Goal: Information Seeking & Learning: Learn about a topic

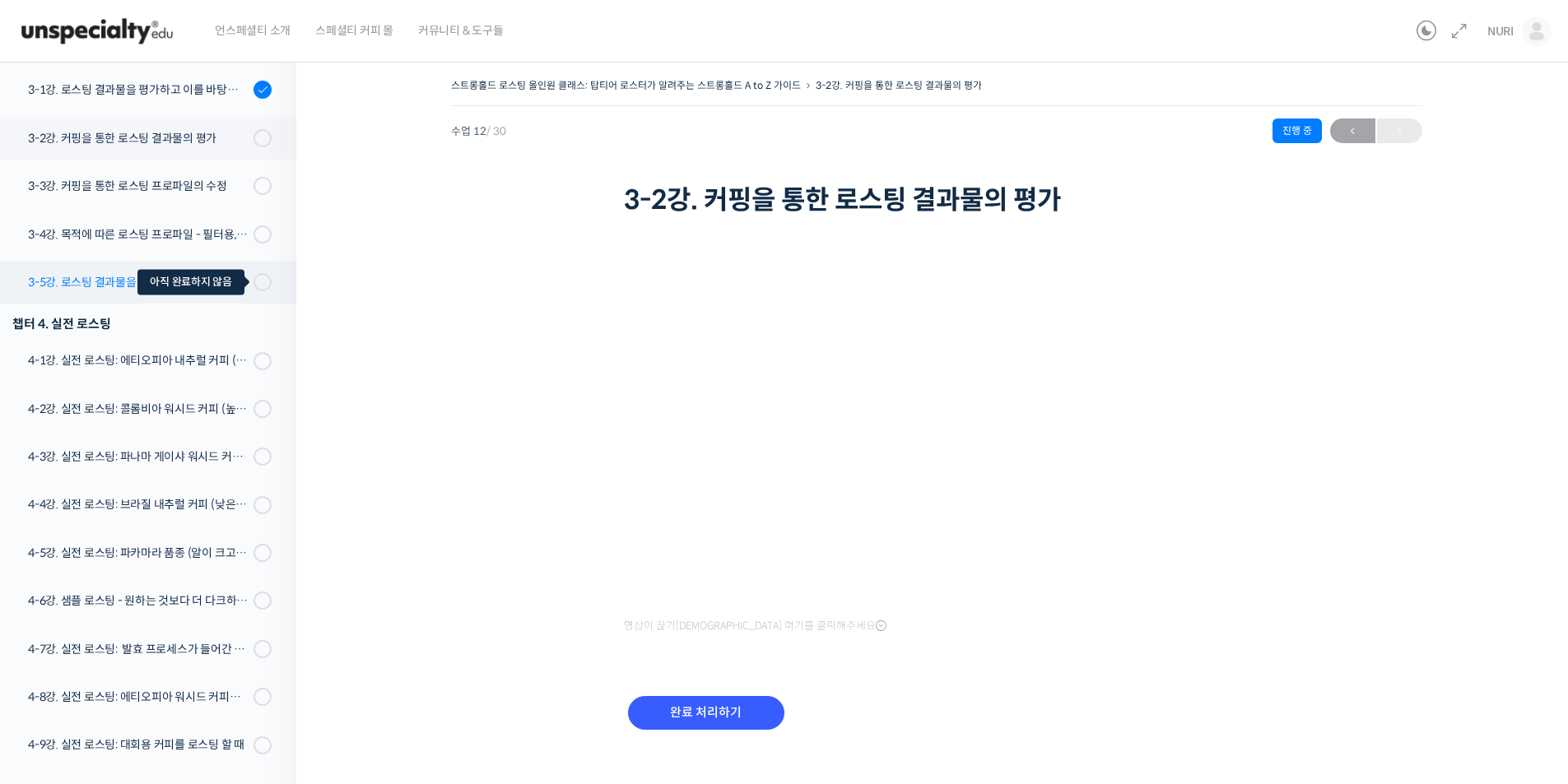
scroll to position [787, 0]
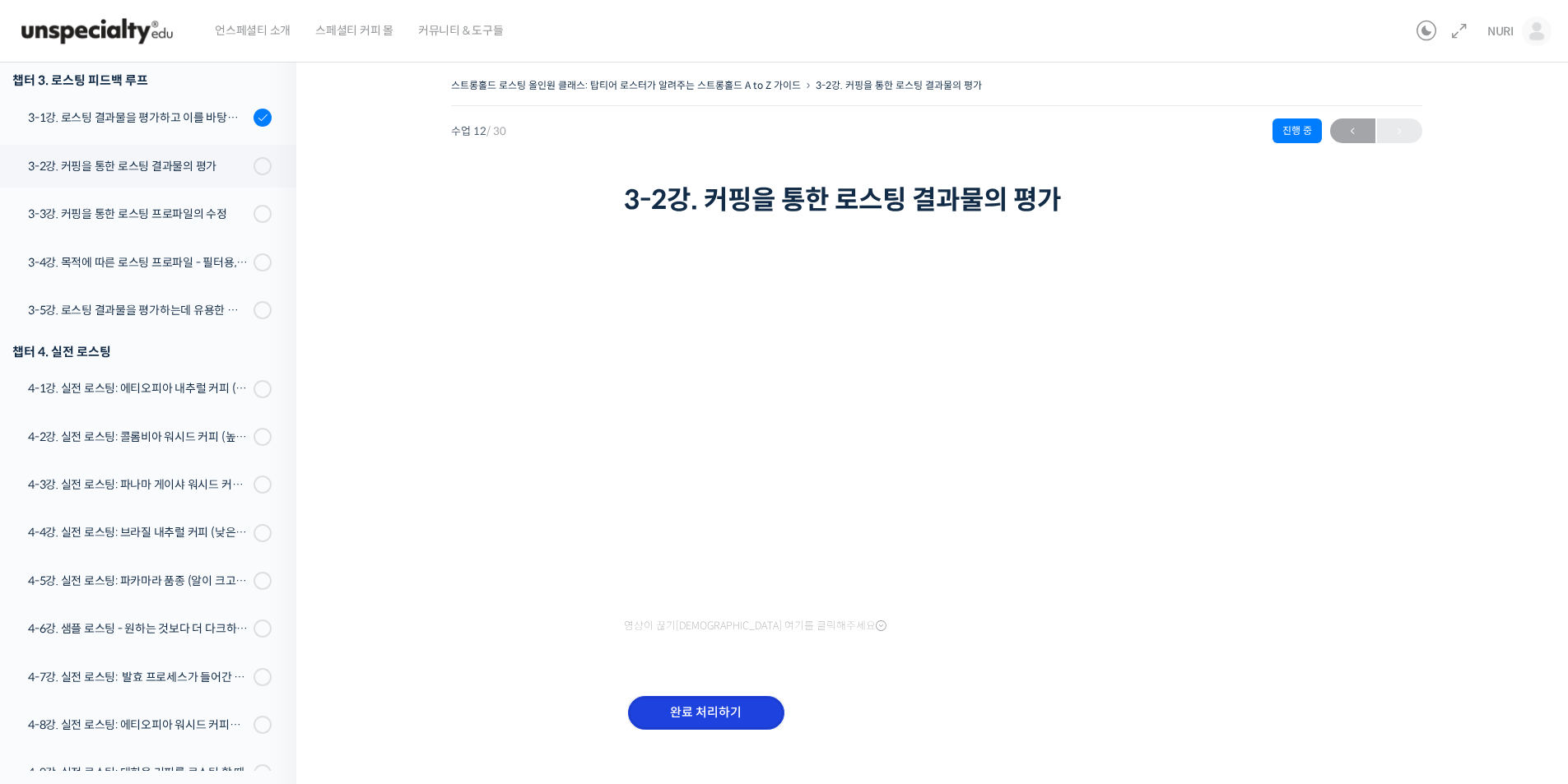
click at [717, 708] on input "완료 처리하기" at bounding box center [706, 713] width 157 height 34
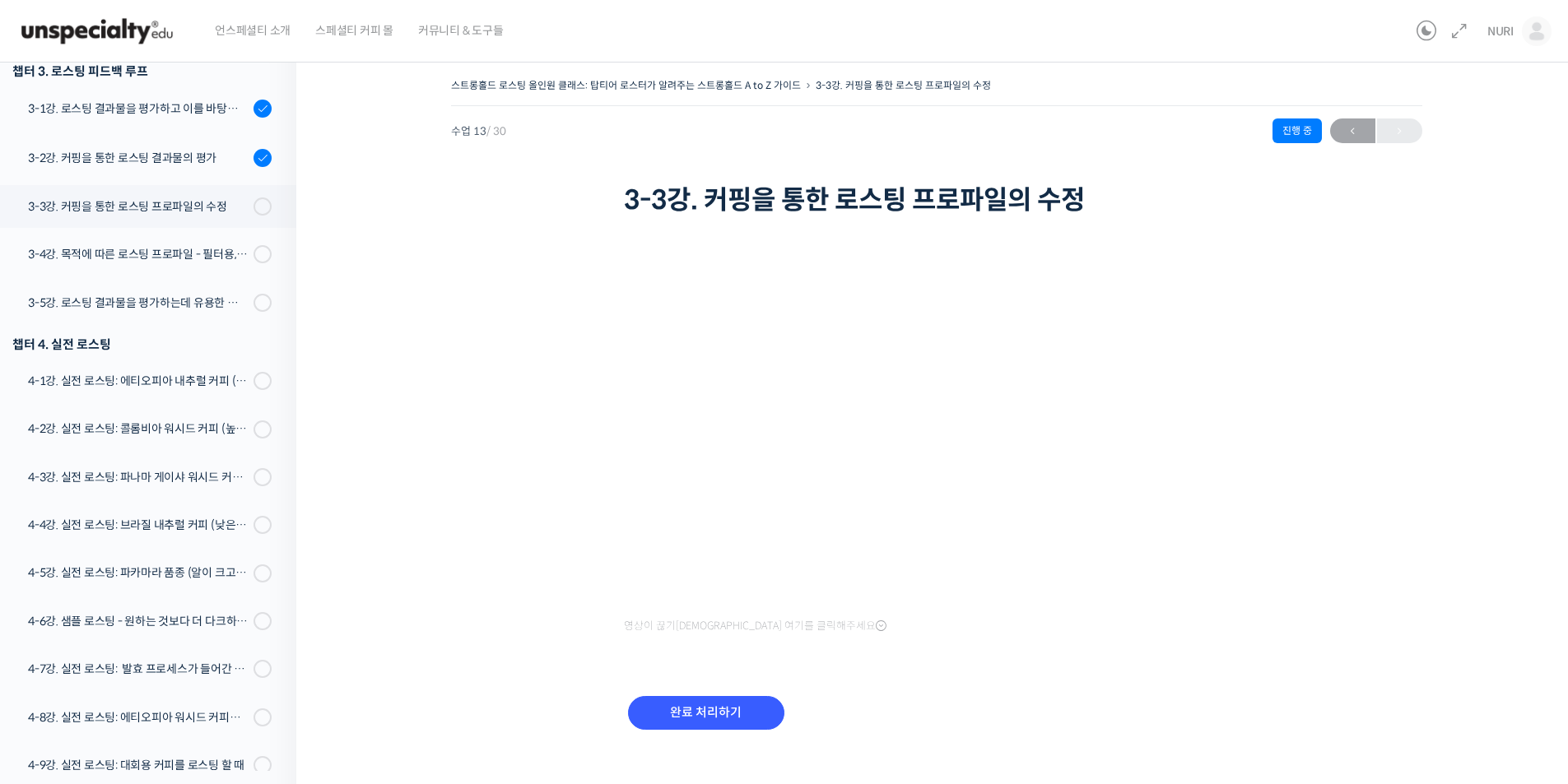
scroll to position [919, 0]
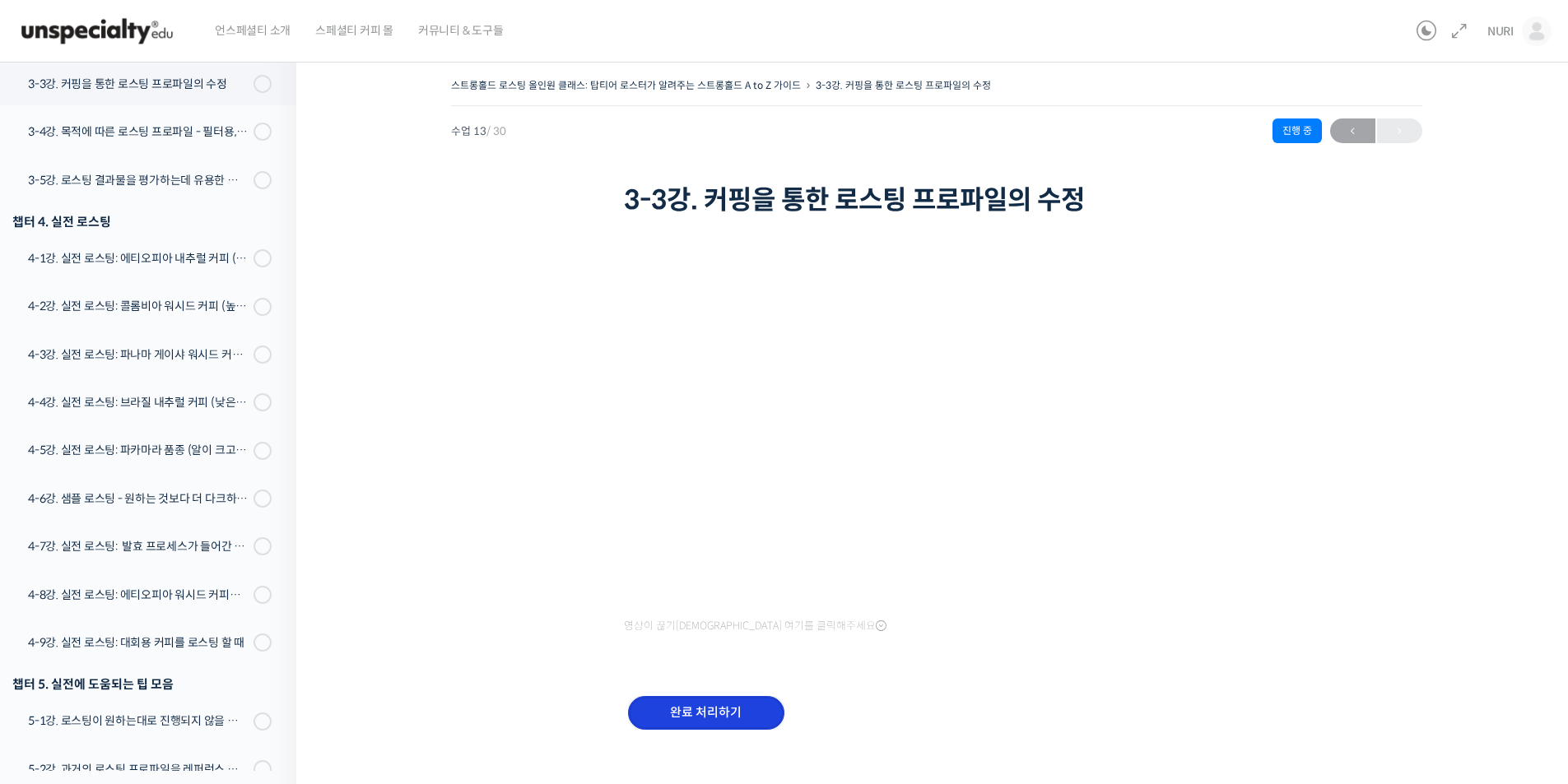
click at [710, 709] on input "완료 처리하기" at bounding box center [706, 713] width 157 height 34
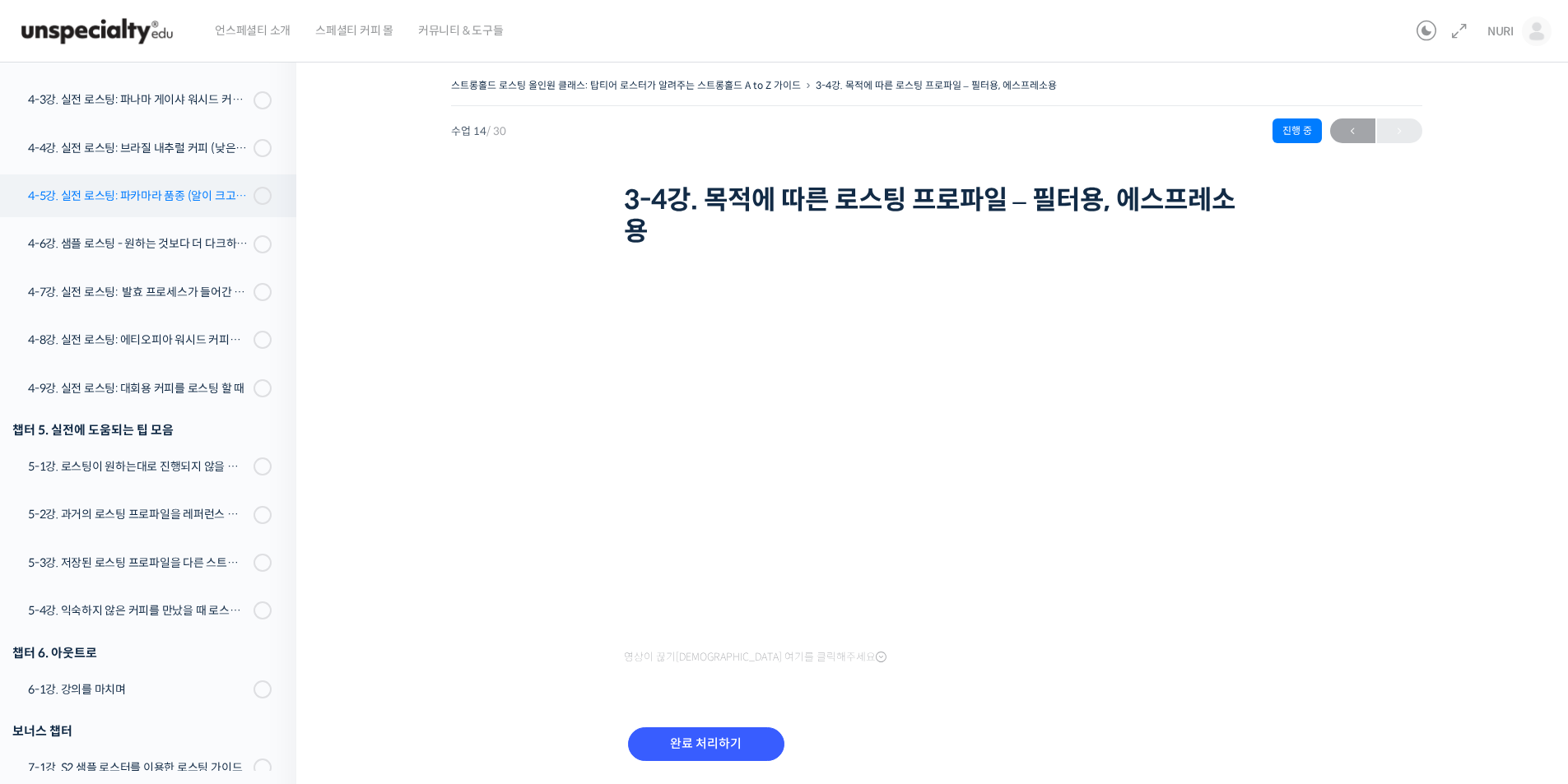
scroll to position [1297, 0]
